Goal: Task Accomplishment & Management: Use online tool/utility

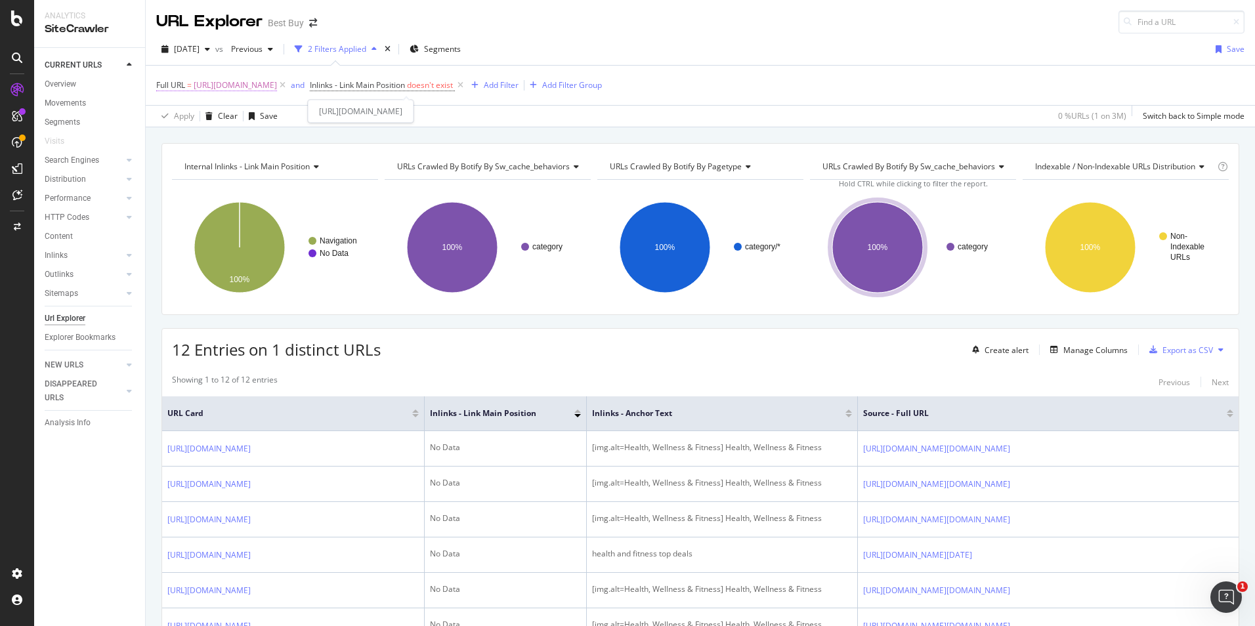
click at [277, 83] on span "[URL][DOMAIN_NAME]" at bounding box center [235, 85] width 83 height 18
click at [1169, 26] on input at bounding box center [1182, 22] width 126 height 23
paste input "pcmcat748302046148"
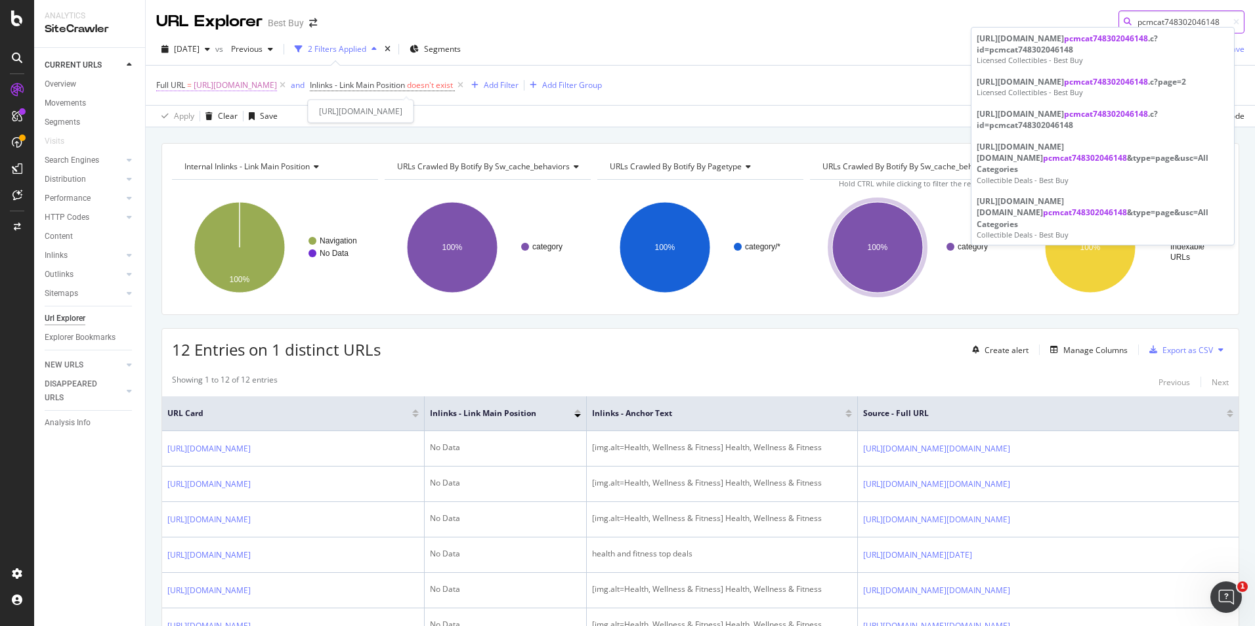
type input "pcmcat748302046148"
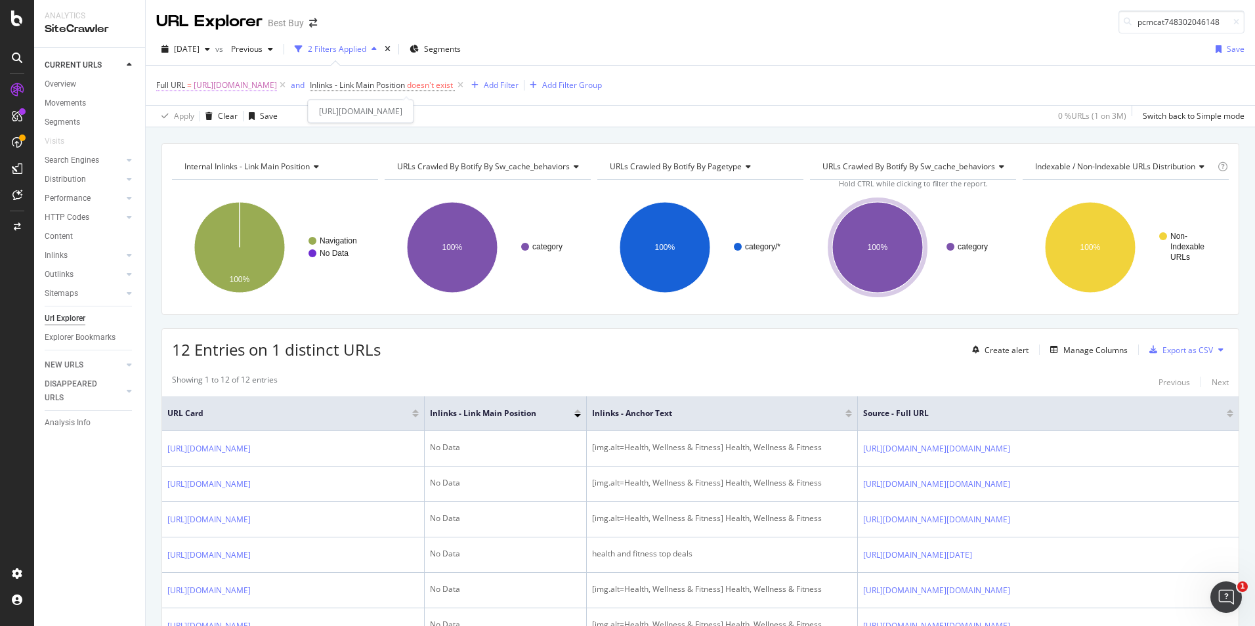
click at [277, 89] on span "[URL][DOMAIN_NAME]" at bounding box center [235, 85] width 83 height 18
click at [259, 135] on input "[URL][DOMAIN_NAME]" at bounding box center [230, 139] width 124 height 21
paste input "collectibles-memorabilia/licensed-collectibles/pcmcat748302046148.c?id=pcmcat74…"
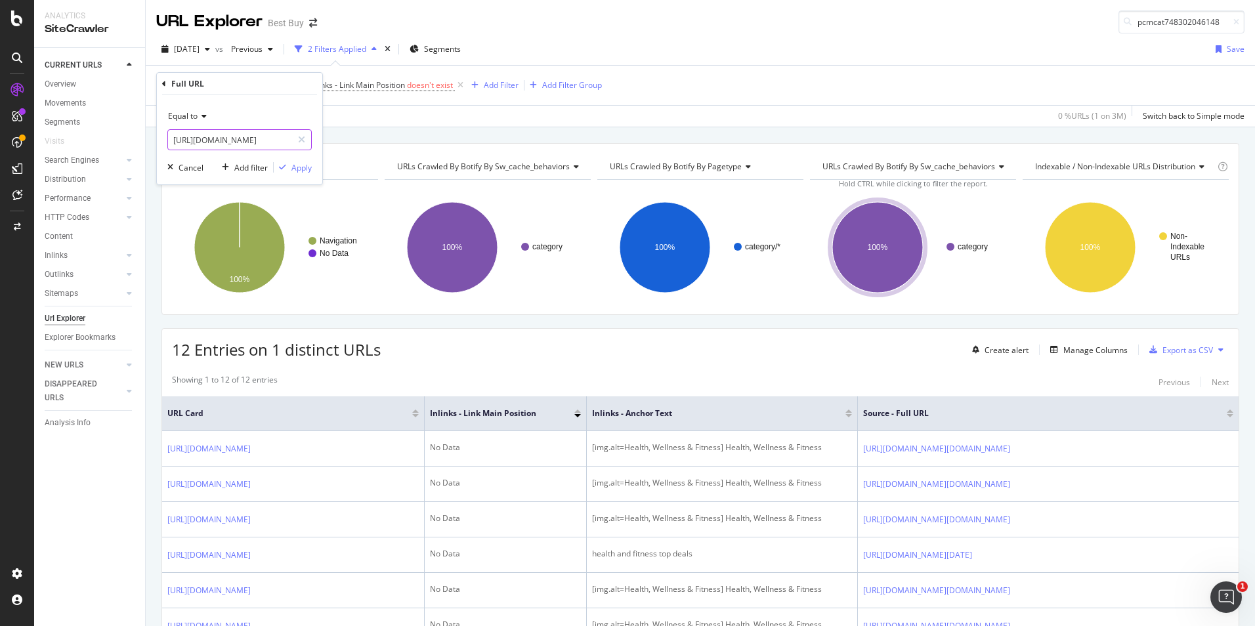
scroll to position [0, 350]
click at [219, 137] on input "[URL][DOMAIN_NAME]" at bounding box center [230, 139] width 124 height 21
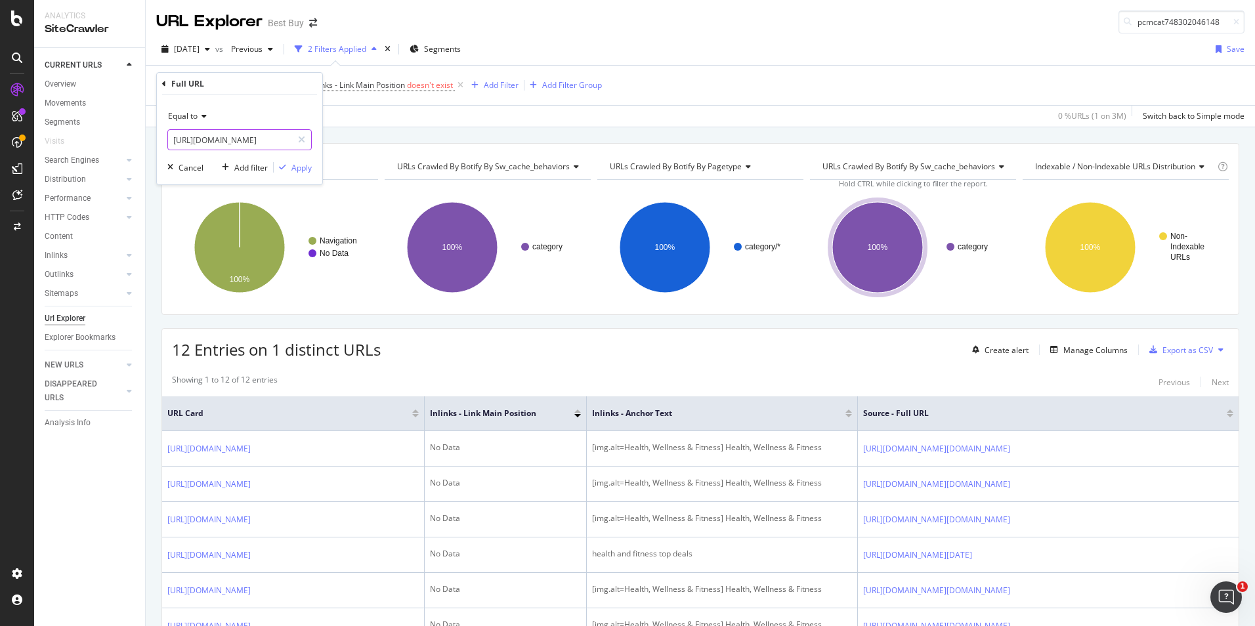
scroll to position [0, 106]
type input "[URL][DOMAIN_NAME]"
click at [295, 168] on div "Apply" at bounding box center [301, 167] width 20 height 11
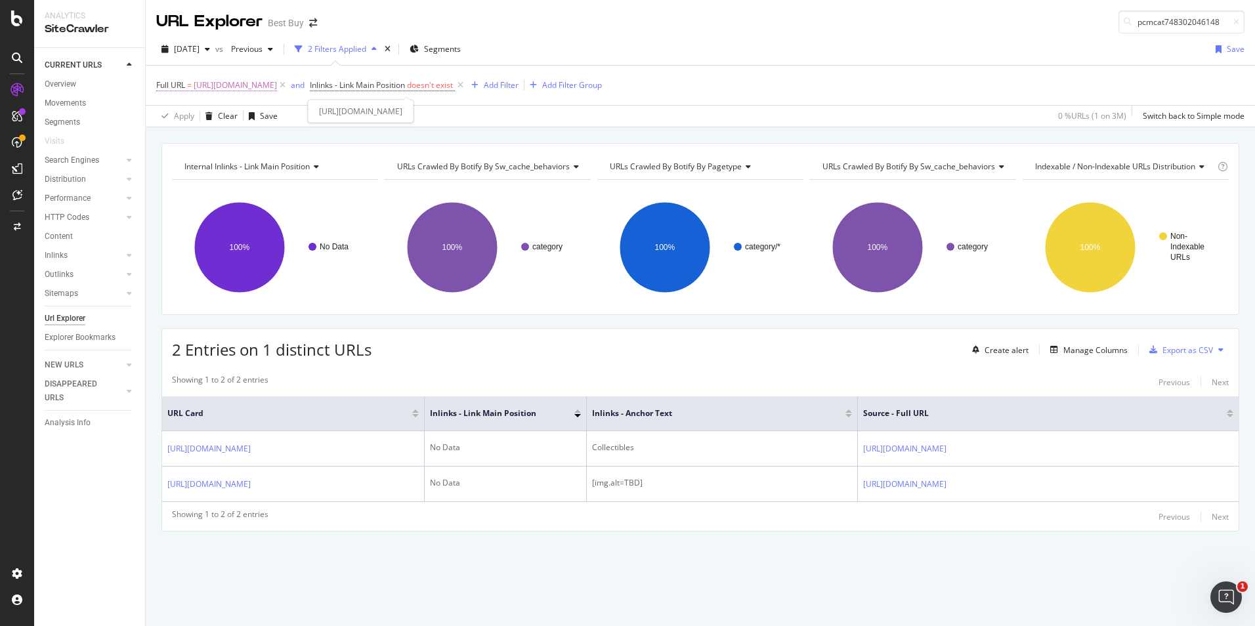
click at [277, 81] on span "[URL][DOMAIN_NAME]" at bounding box center [235, 85] width 83 height 18
click at [241, 136] on input "[URL][DOMAIN_NAME]" at bounding box center [230, 139] width 124 height 21
click at [194, 137] on input "[URL][DOMAIN_NAME]" at bounding box center [230, 139] width 124 height 21
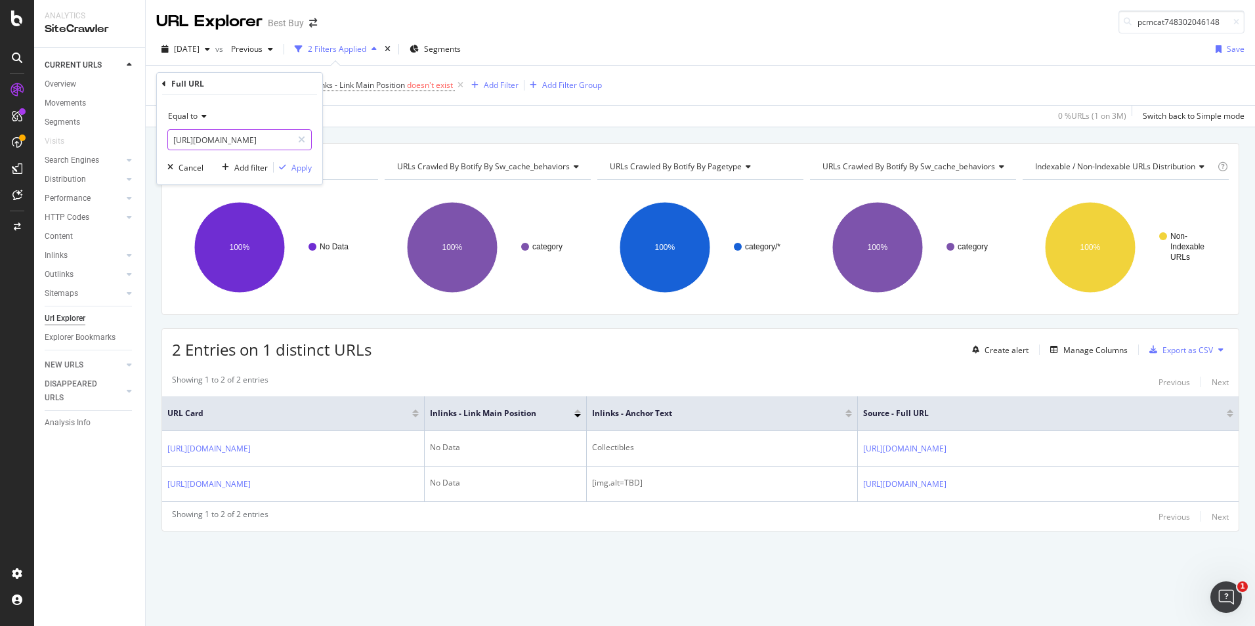
drag, startPoint x: 193, startPoint y: 139, endPoint x: 222, endPoint y: 136, distance: 29.0
click at [222, 136] on input "[URL][DOMAIN_NAME]" at bounding box center [230, 139] width 124 height 21
paste input "toys-games-crafts"
type input "[URL][DOMAIN_NAME]"
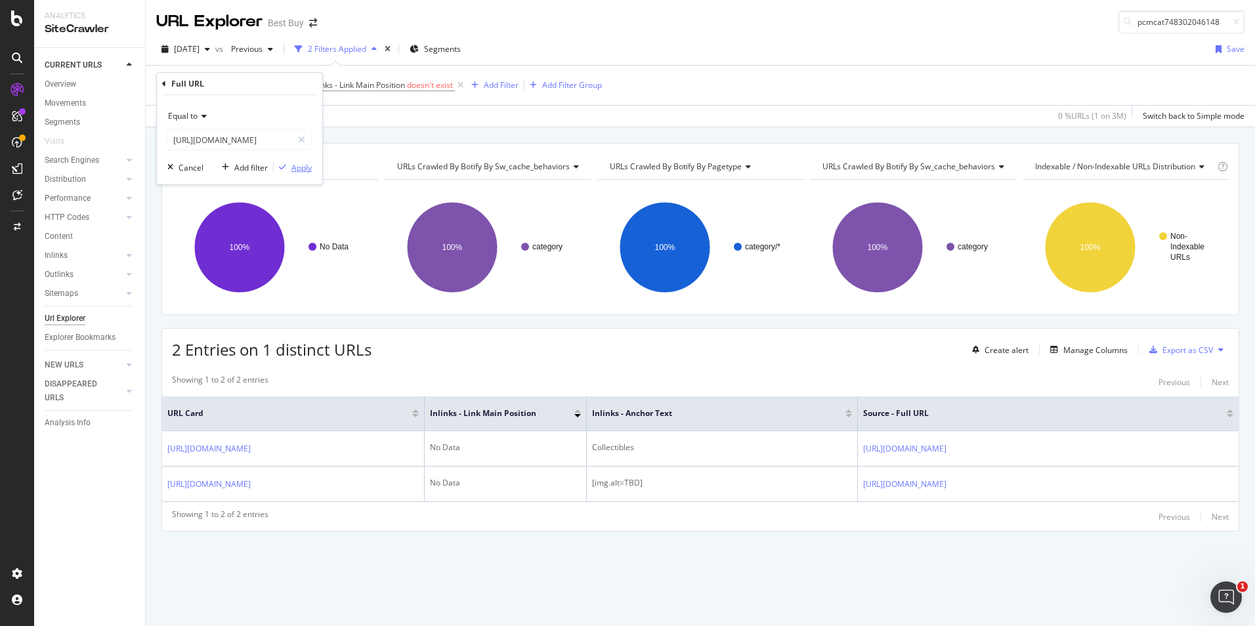
click at [290, 167] on div "button" at bounding box center [283, 167] width 18 height 8
